Goal: Task Accomplishment & Management: Complete application form

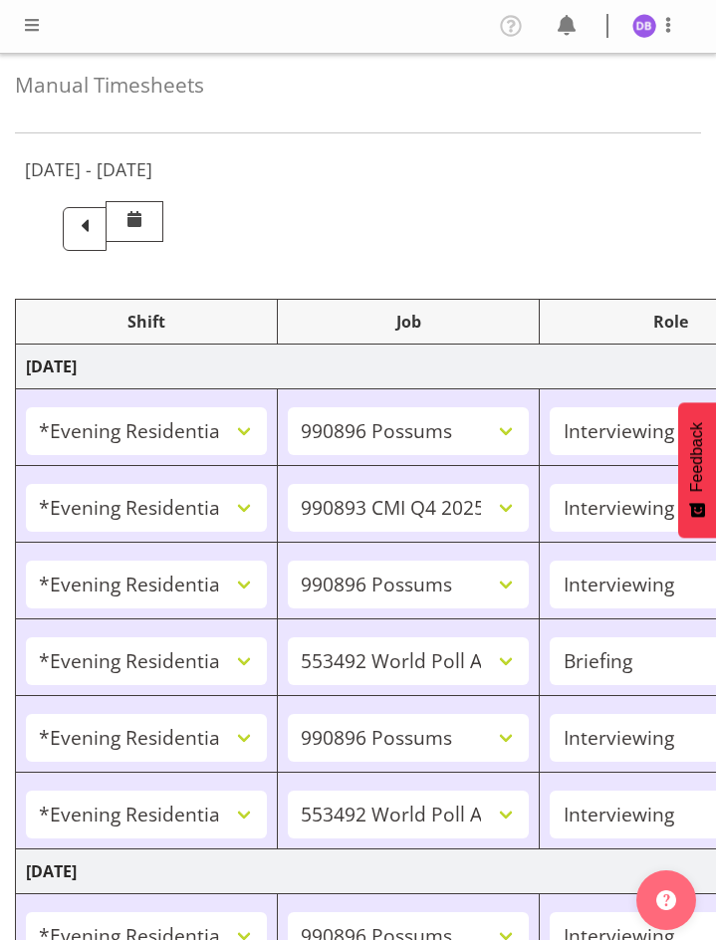
select select "48116"
select select "10633"
select select "47"
select select "48116"
select select "10575"
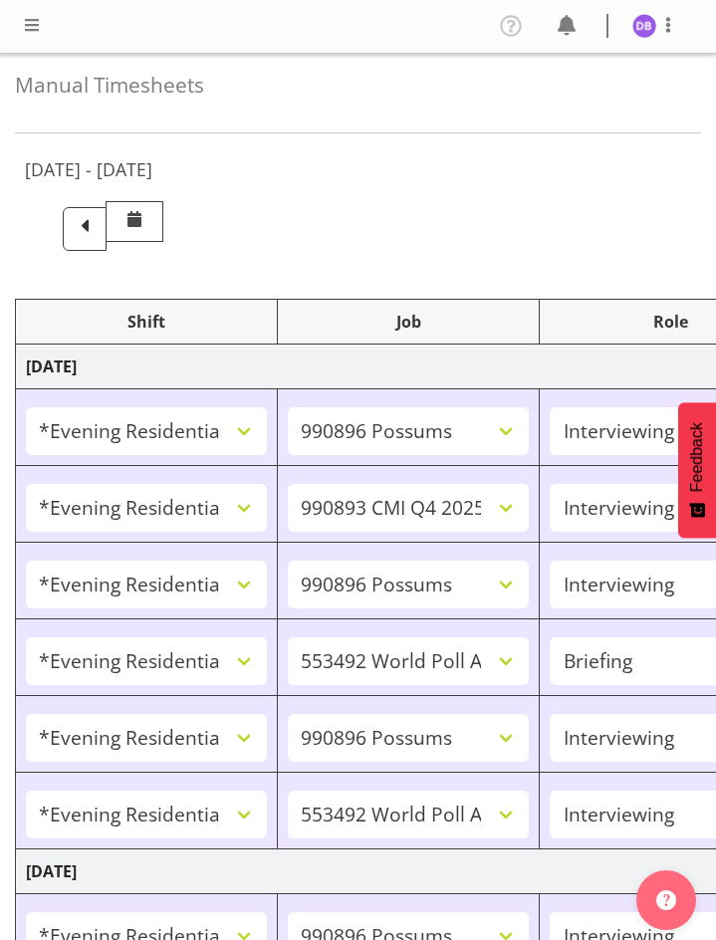
select select "47"
select select "48116"
select select "10633"
select select "47"
select select "48116"
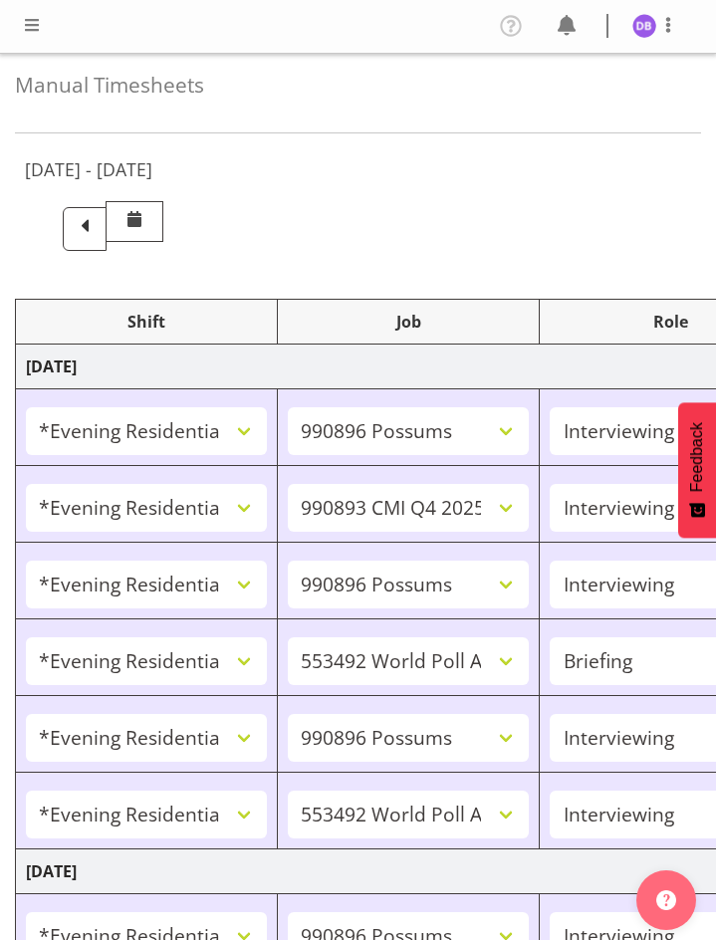
select select "10499"
select select "48116"
select select "10633"
select select "47"
select select "48116"
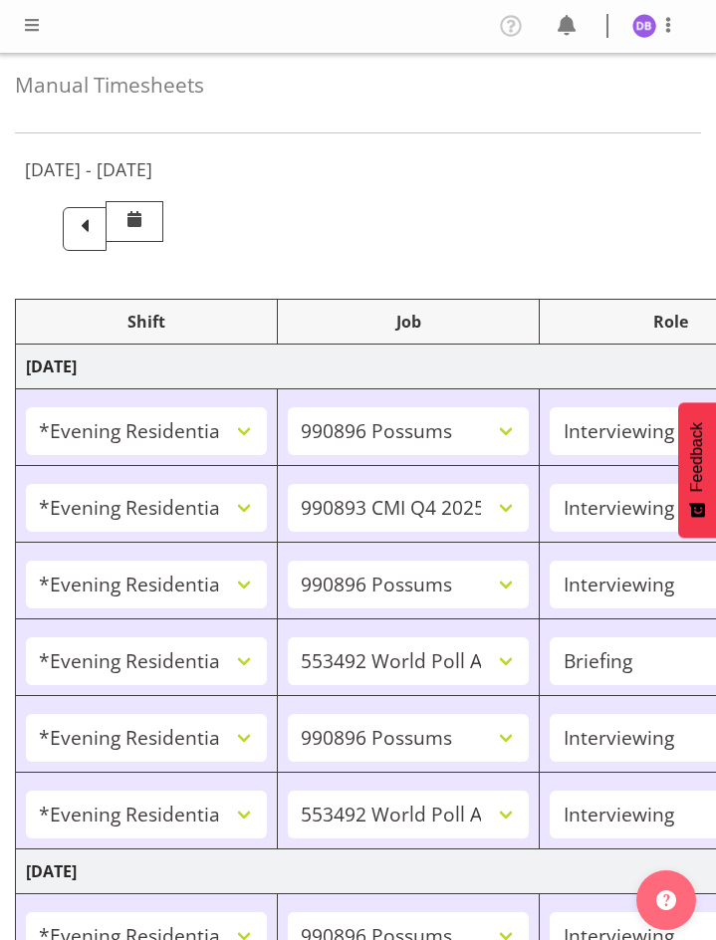
select select "10499"
select select "47"
select select "48116"
select select "10633"
select select "47"
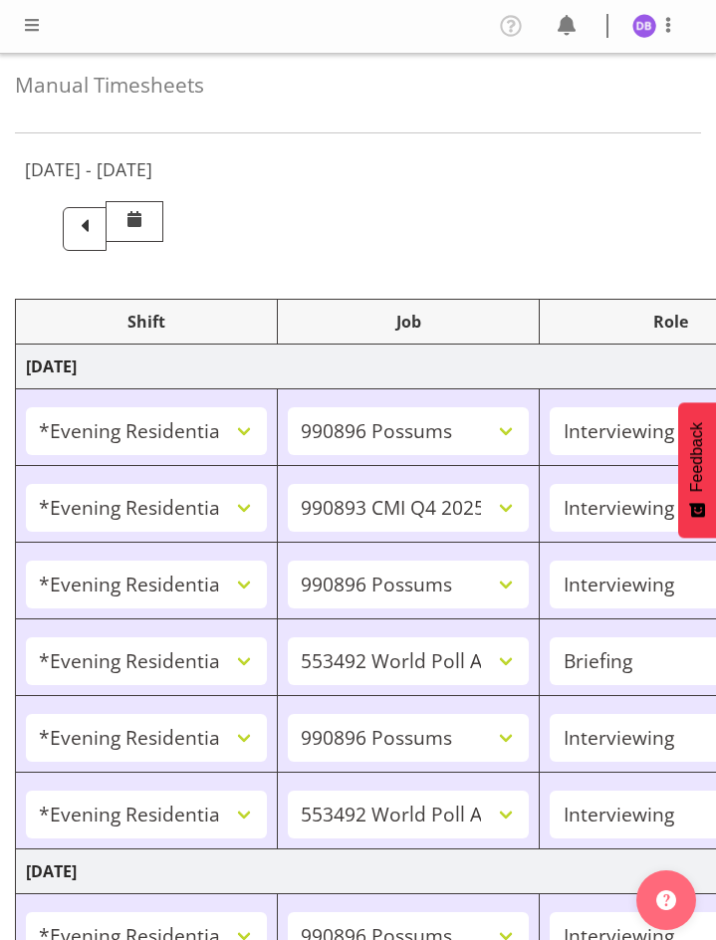
select select "48116"
select select "10499"
select select "47"
select select "48116"
select select "10730"
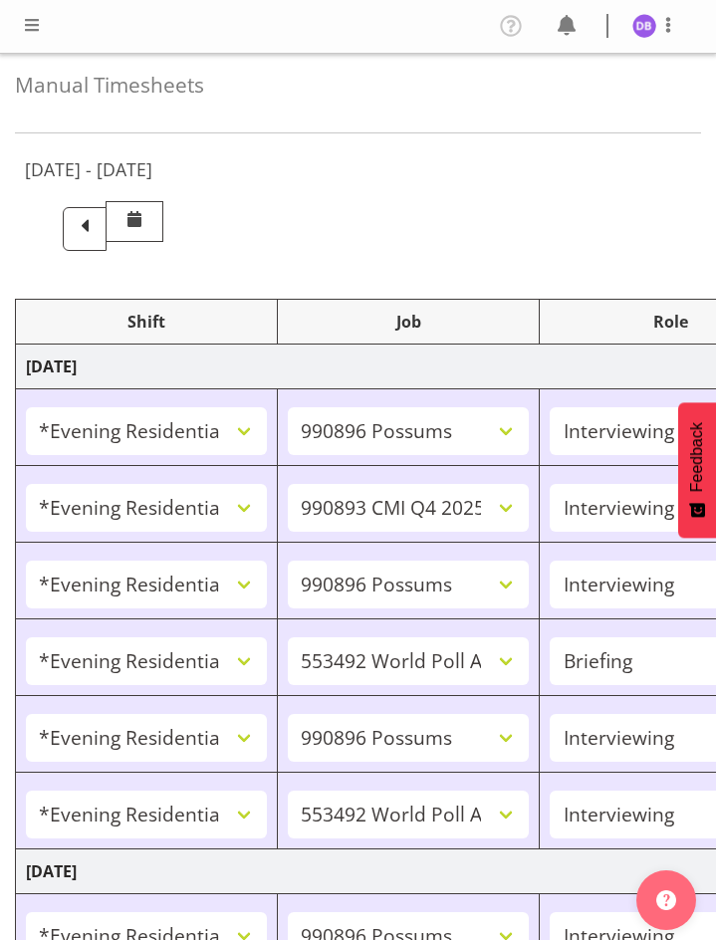
select select "47"
select select "48116"
select select "10499"
select select "47"
select select "48116"
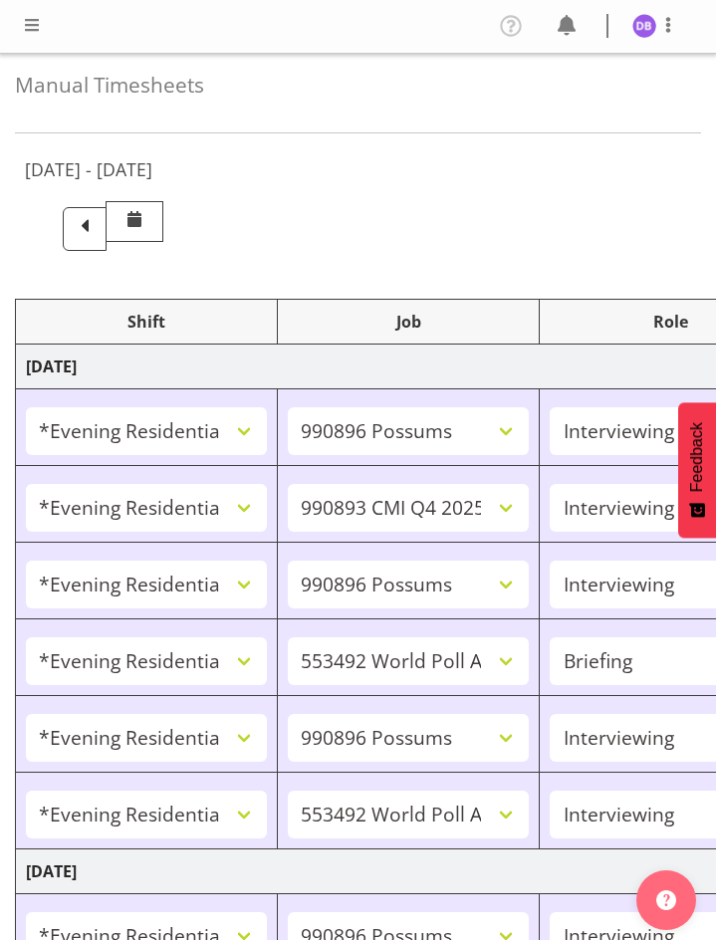
select select "10730"
select select "47"
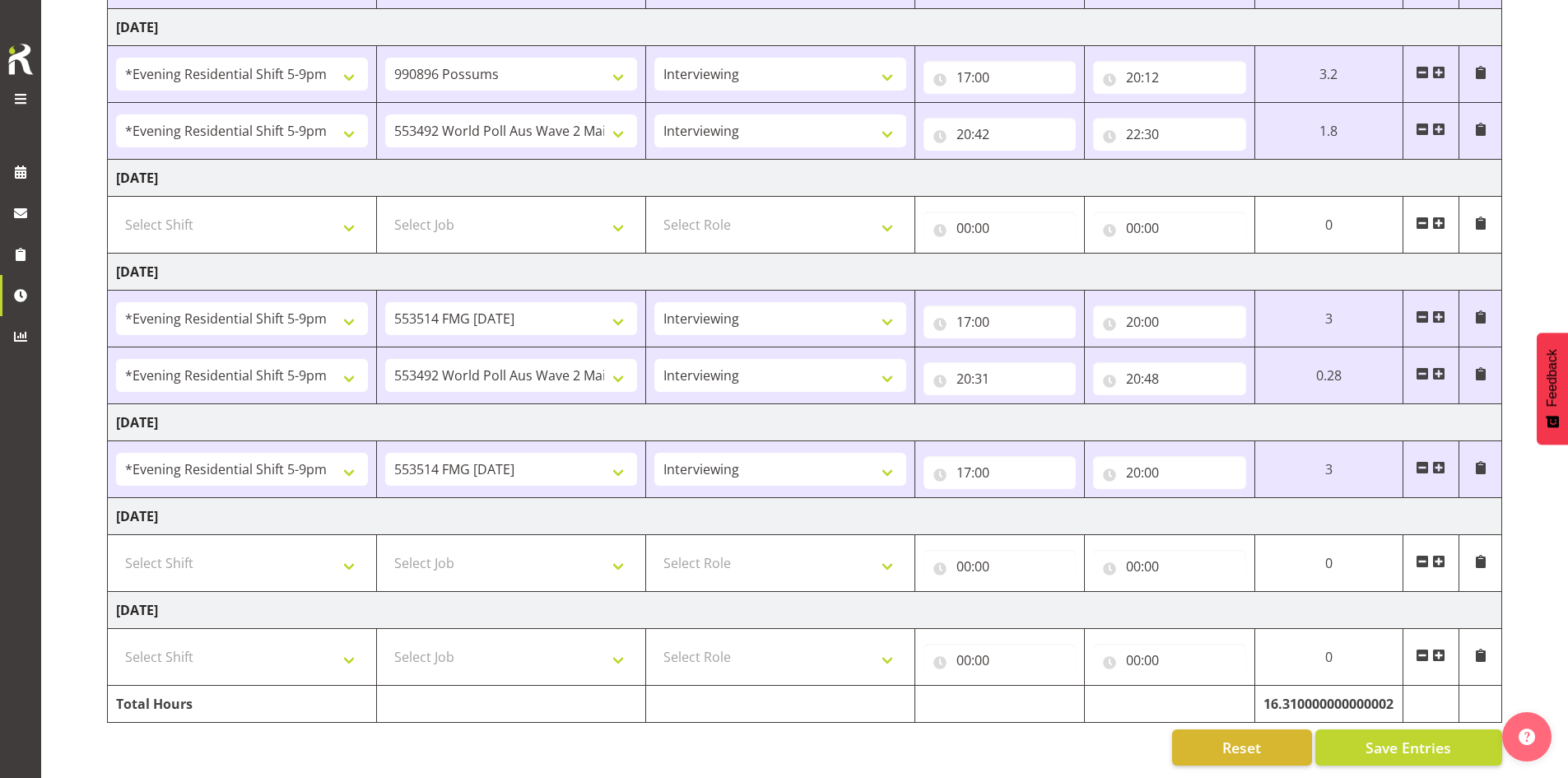
click at [591, 461] on span at bounding box center [1439, 468] width 13 height 13
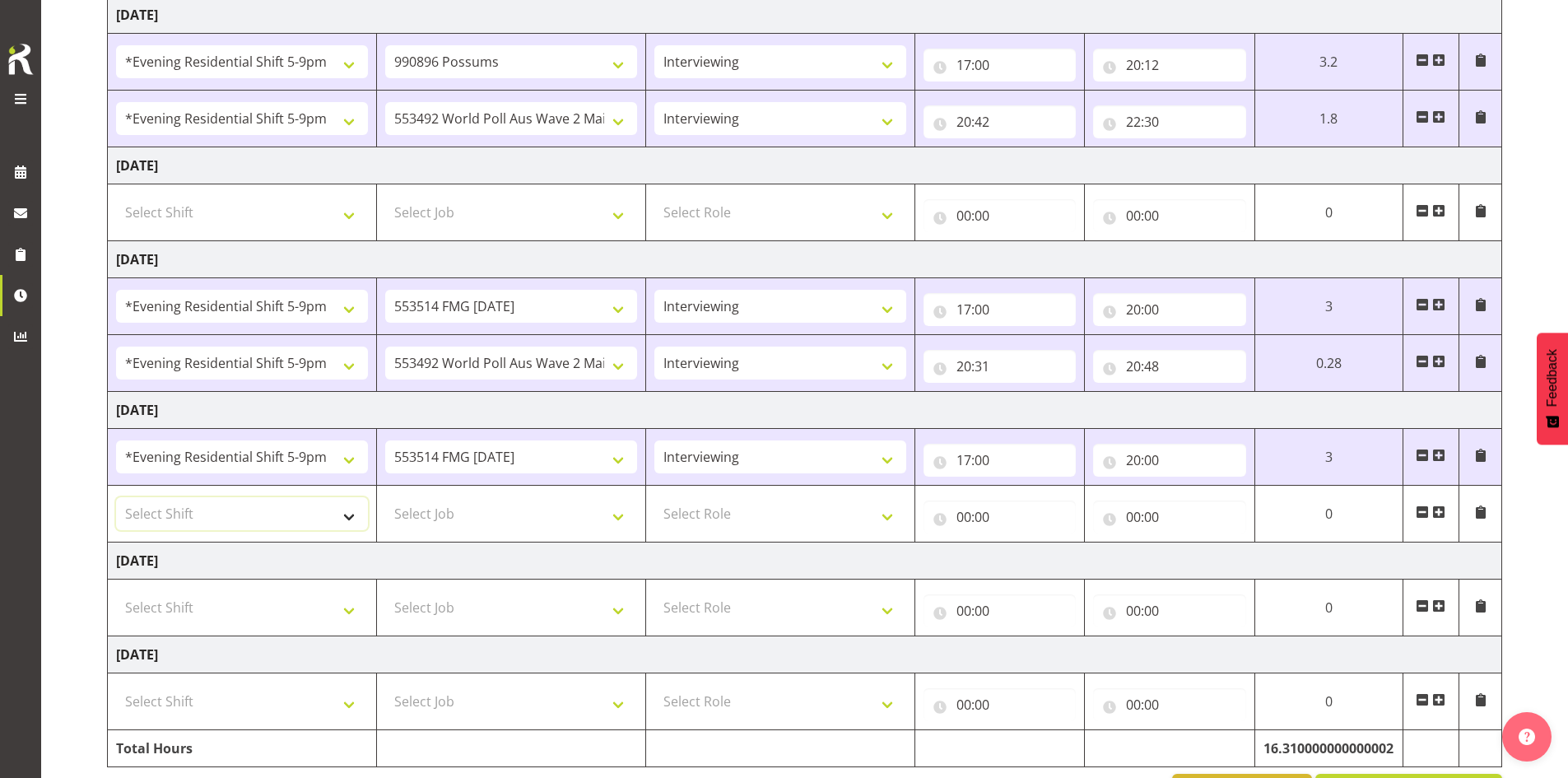
click at [346, 514] on select "Select Shift !!Weekend Residential (Roster IT Shift Label) *Business 9/10am ~ 4…" at bounding box center [241, 514] width 252 height 33
select select "48116"
click at [116, 498] on select "Select Shift !!Weekend Residential (Roster IT Shift Label) *Business 9/10am ~ 4…" at bounding box center [241, 514] width 252 height 33
click at [591, 515] on select "Select Job 550060 IF Admin 553492 World Poll Aus Wave 2 Main 2025 553493 World …" at bounding box center [511, 514] width 252 height 33
select select "10499"
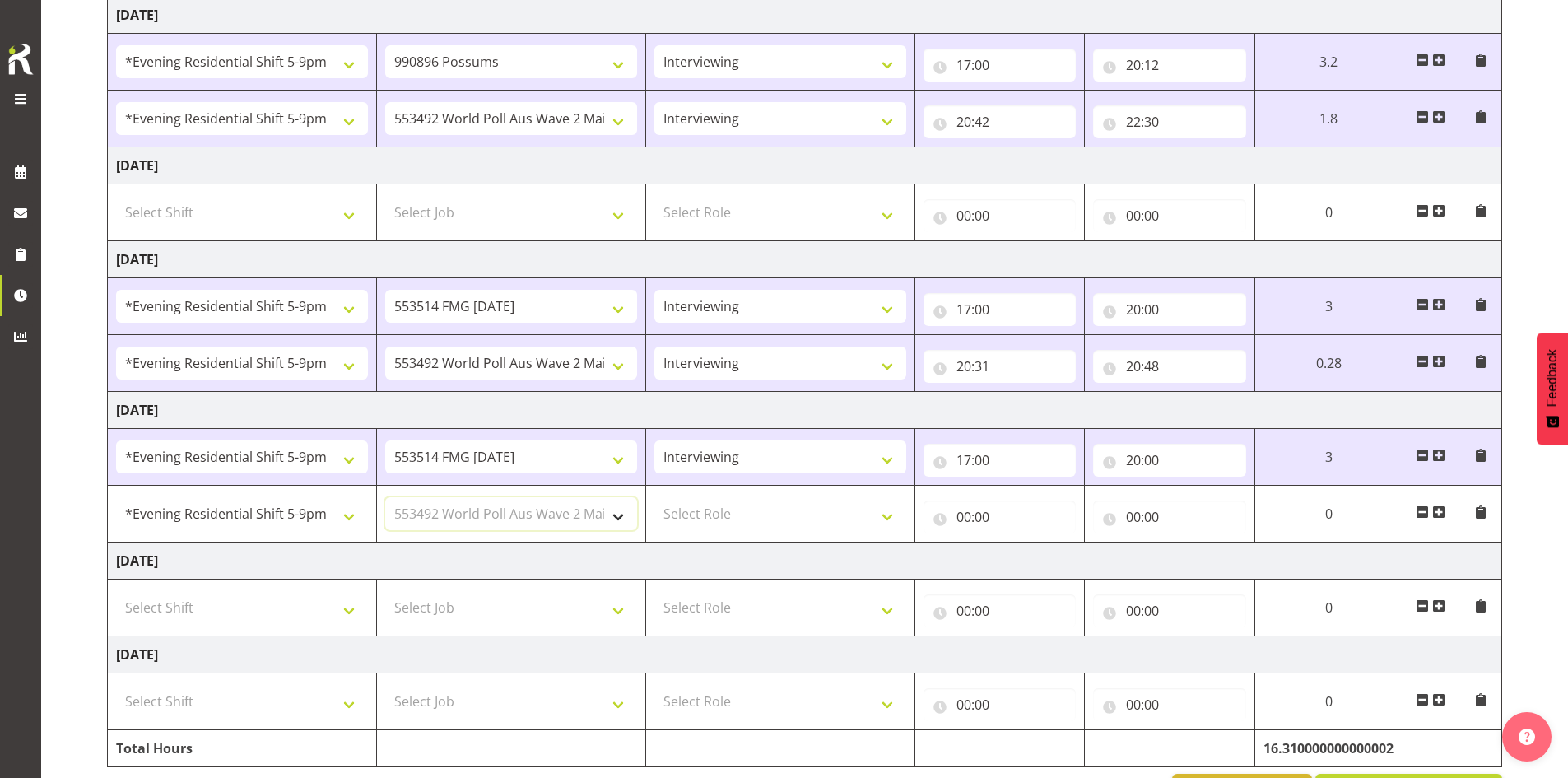
click at [385, 498] on select "Select Job 550060 IF Admin 553492 World Poll Aus Wave 2 Main 2025 553493 World …" at bounding box center [511, 514] width 252 height 33
click at [591, 513] on select "Select Role Briefing Interviewing" at bounding box center [780, 514] width 252 height 33
select select "47"
click at [591, 498] on select "Select Role Briefing Interviewing" at bounding box center [780, 514] width 252 height 33
click at [591, 512] on input "00:00" at bounding box center [1000, 518] width 152 height 33
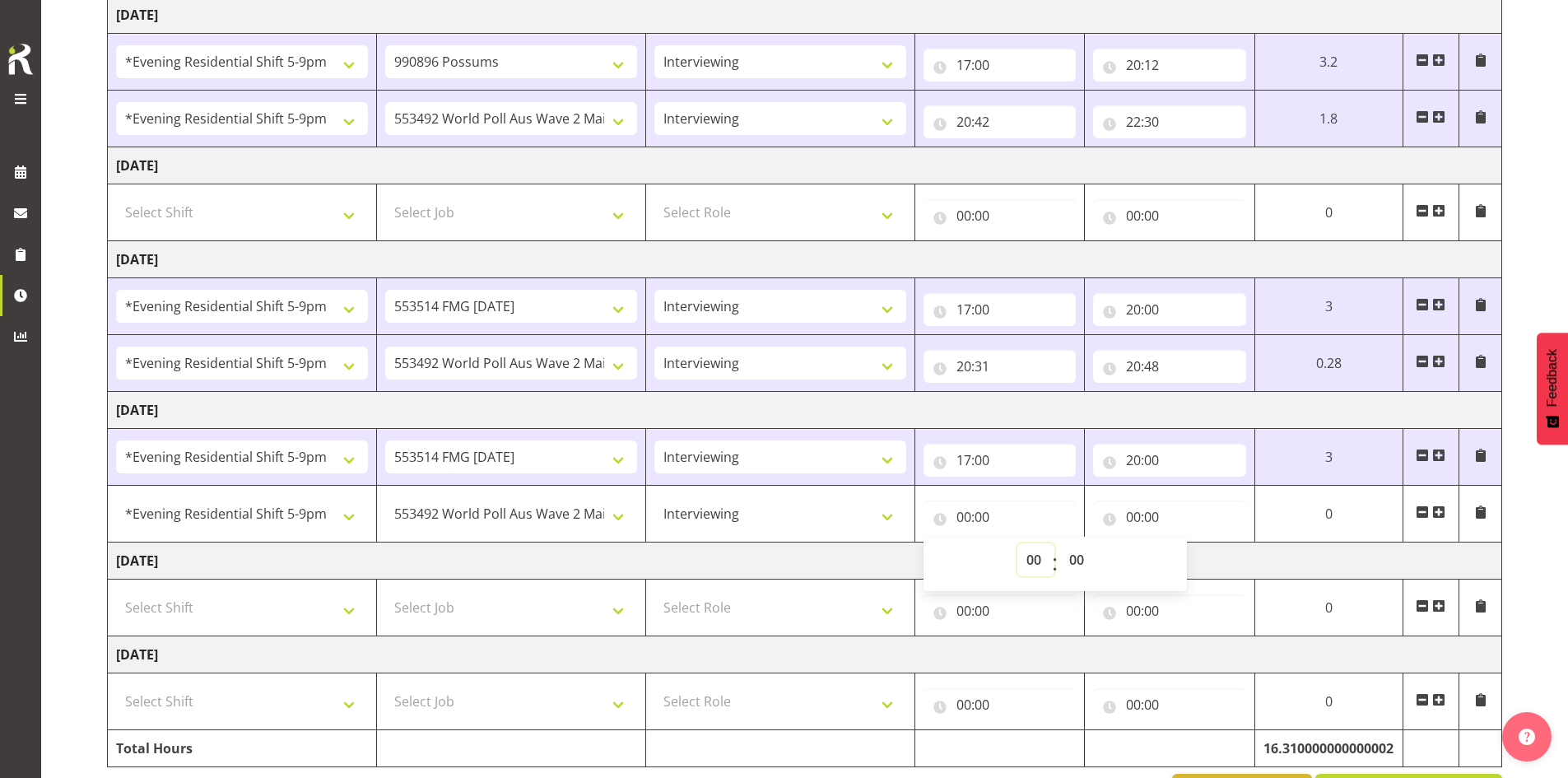
click at [591, 557] on select "00 01 02 03 04 05 06 07 08 09 10 11 12 13 14 15 16 17 18 19 20 21 22 23" at bounding box center [1036, 560] width 37 height 33
select select "20"
click at [591, 543] on select "00 01 02 03 04 05 06 07 08 09 10 11 12 13 14 15 16 17 18 19 20 21 22 23" at bounding box center [1036, 560] width 37 height 33
type input "20:00"
click at [591, 561] on select "00 01 02 03 04 05 06 07 08 09 10 11 12 13 14 15 16 17 18 19 20 21 22 23 24 25 2…" at bounding box center [1079, 560] width 37 height 33
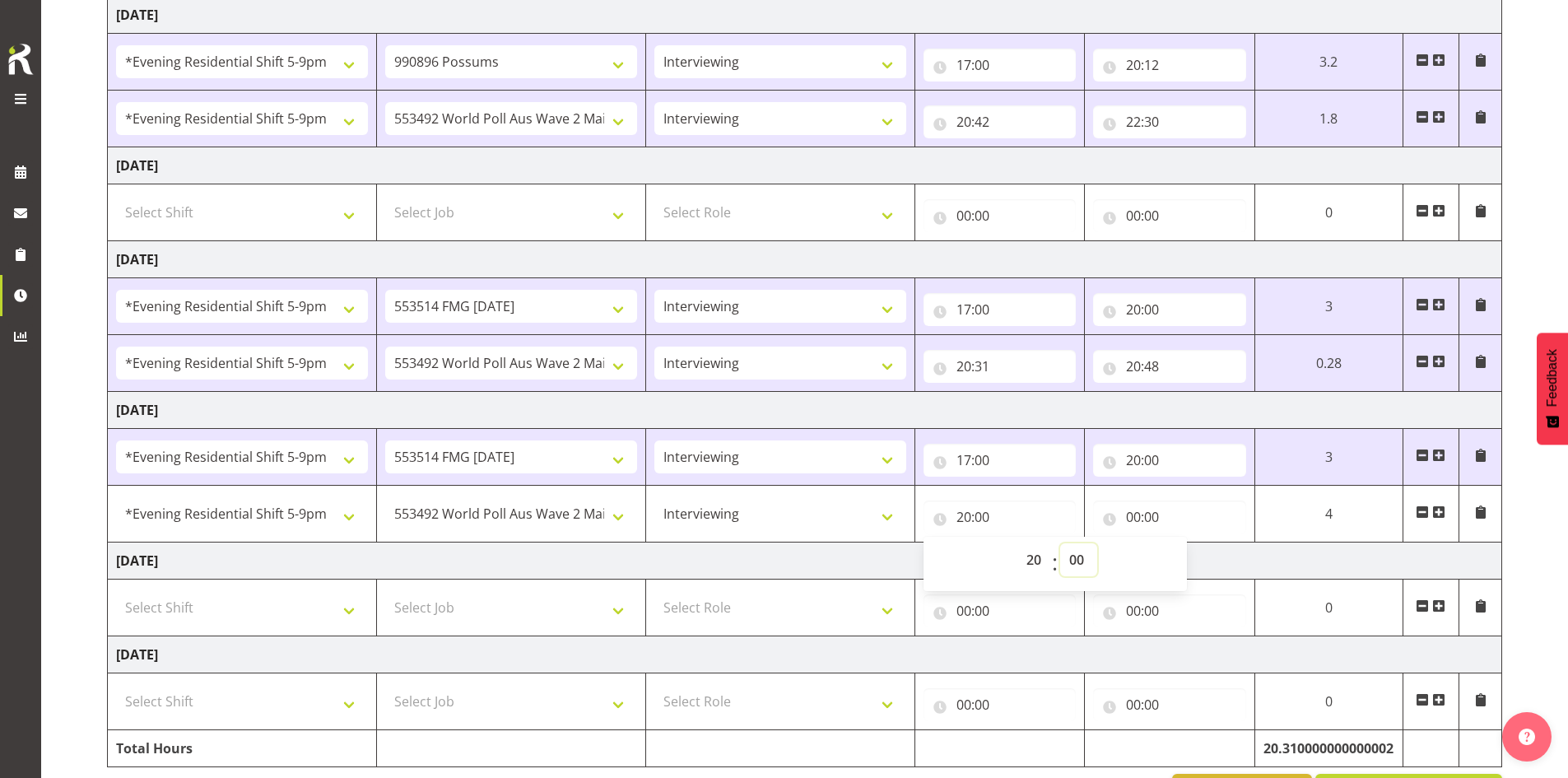
select select "30"
click at [591, 543] on select "00 01 02 03 04 05 06 07 08 09 10 11 12 13 14 15 16 17 18 19 20 21 22 23 24 25 2…" at bounding box center [1079, 560] width 37 height 33
type input "20:30"
click at [591, 514] on input "00:00" at bounding box center [1170, 518] width 152 height 33
click at [591, 558] on select "00 01 02 03 04 05 06 07 08 09 10 11 12 13 14 15 16 17 18 19 20 21 22 23" at bounding box center [1205, 560] width 37 height 33
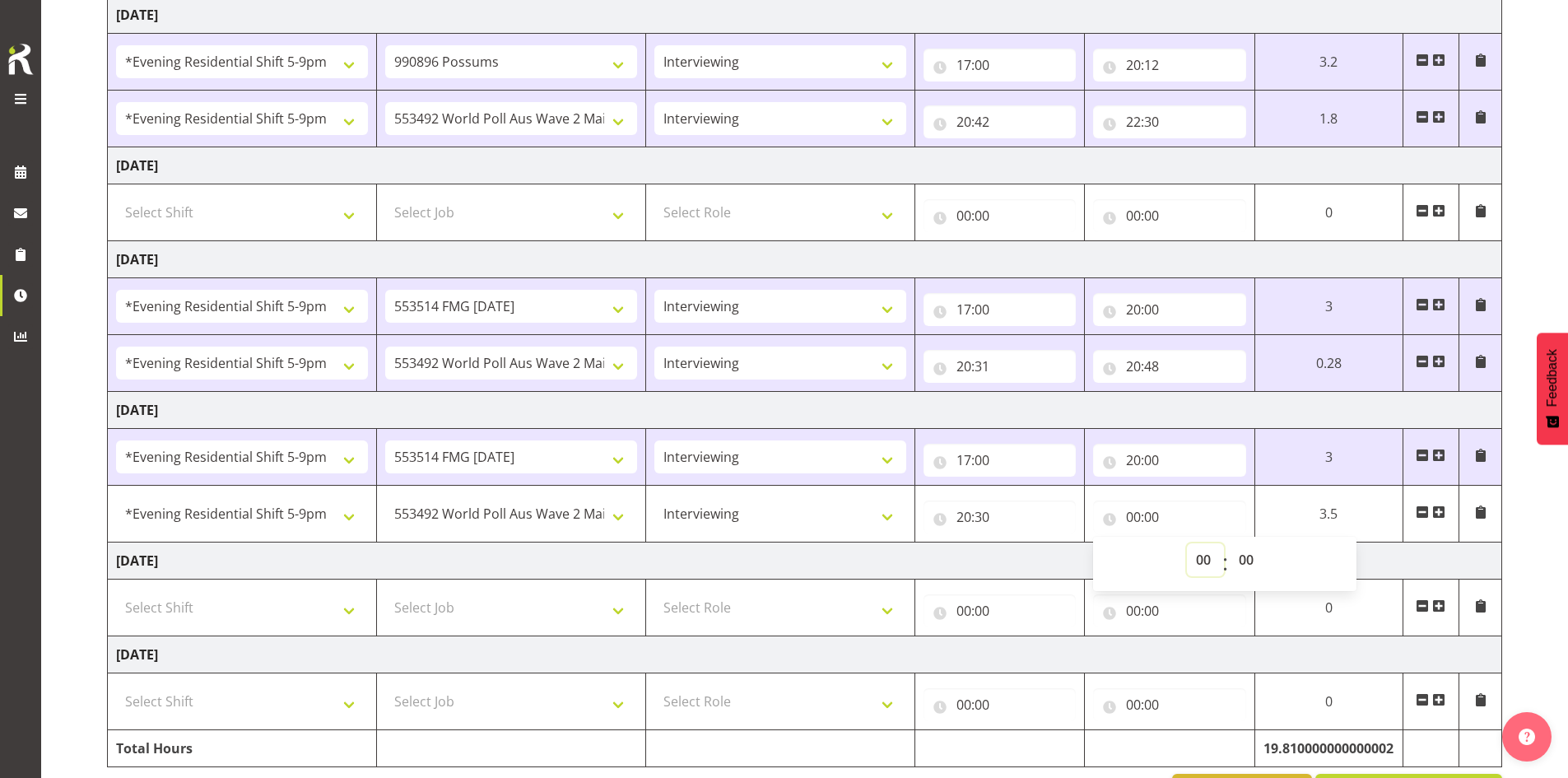
select select "22"
click at [591, 543] on select "00 01 02 03 04 05 06 07 08 09 10 11 12 13 14 15 16 17 18 19 20 21 22 23" at bounding box center [1205, 560] width 37 height 33
type input "22:00"
click at [591, 557] on select "00 01 02 03 04 05 06 07 08 09 10 11 12 13 14 15 16 17 18 19 20 21 22 23 24 25 2…" at bounding box center [1248, 560] width 37 height 33
select select "51"
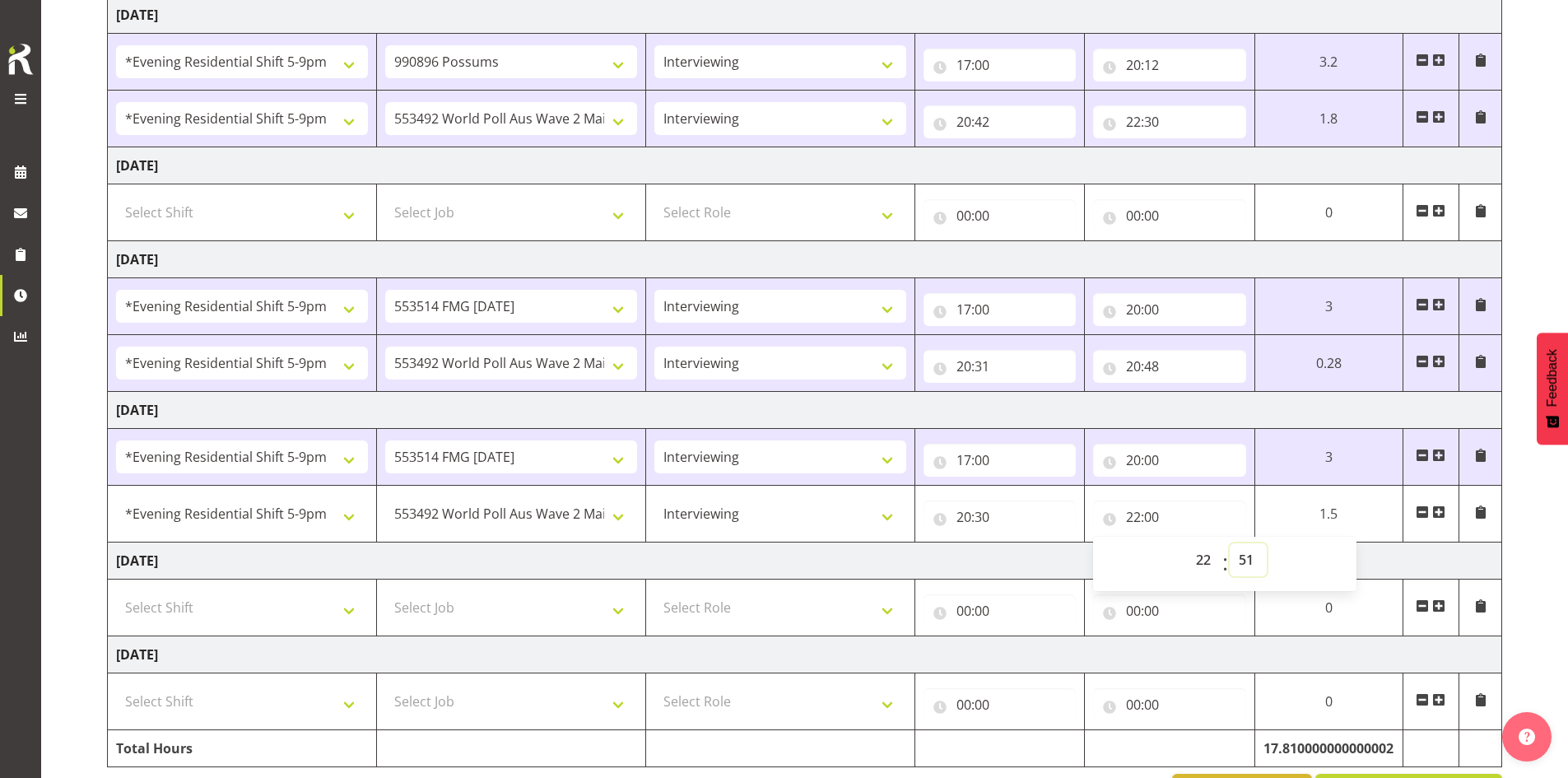
type input "22:51"
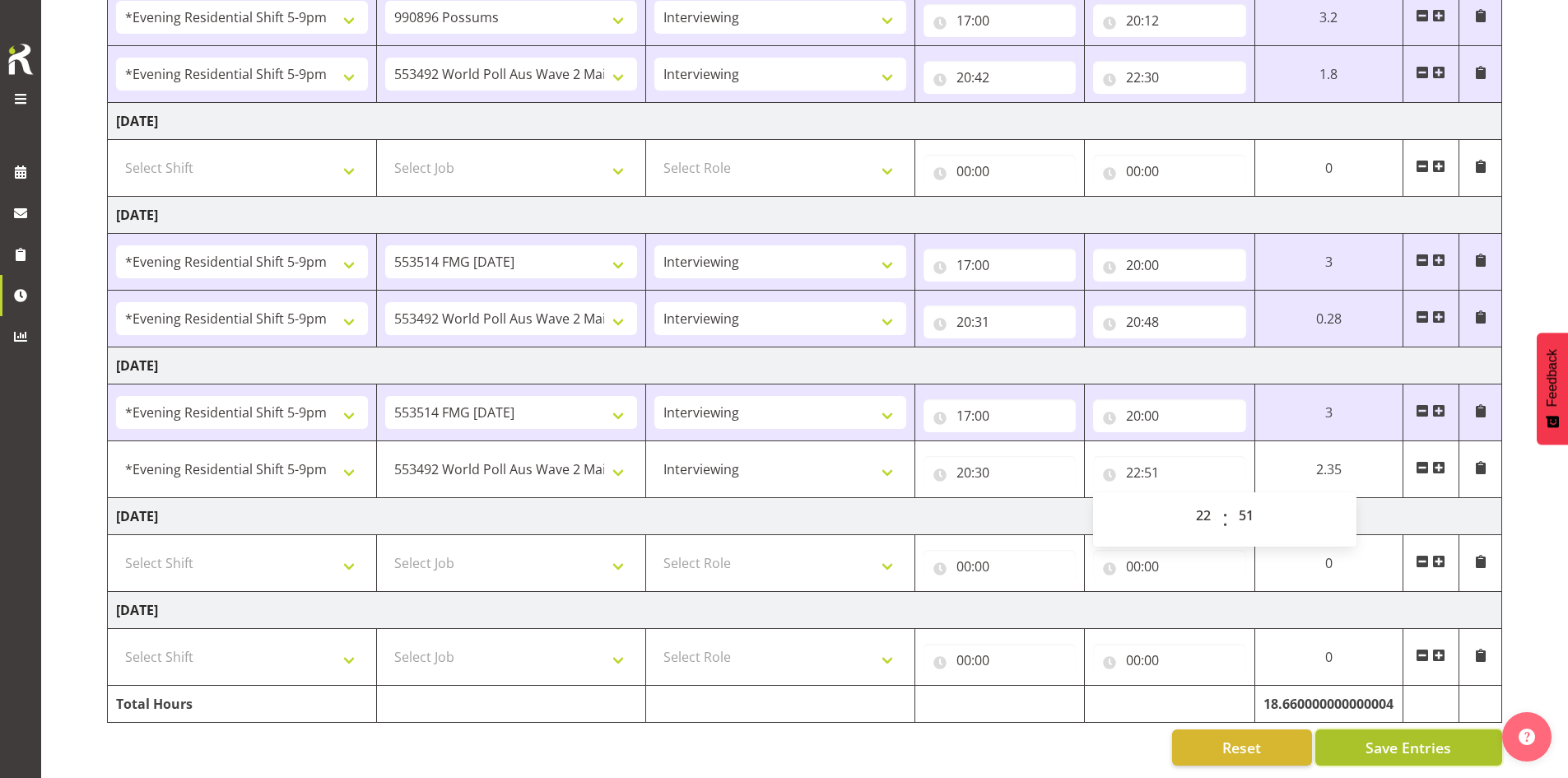
click at [591, 737] on span "Save Entries" at bounding box center [1408, 747] width 86 height 21
